Goal: Browse casually: Explore the website without a specific task or goal

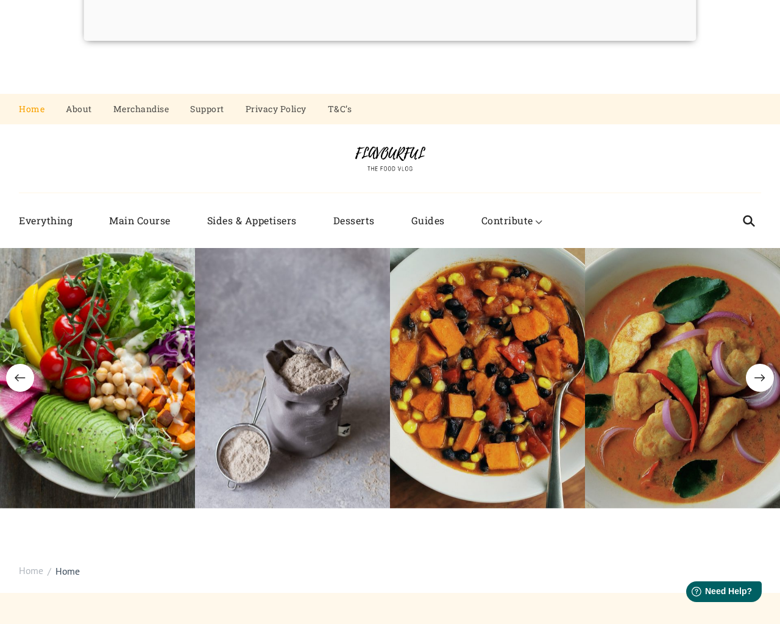
scroll to position [94, 0]
